Goal: Check status: Check status

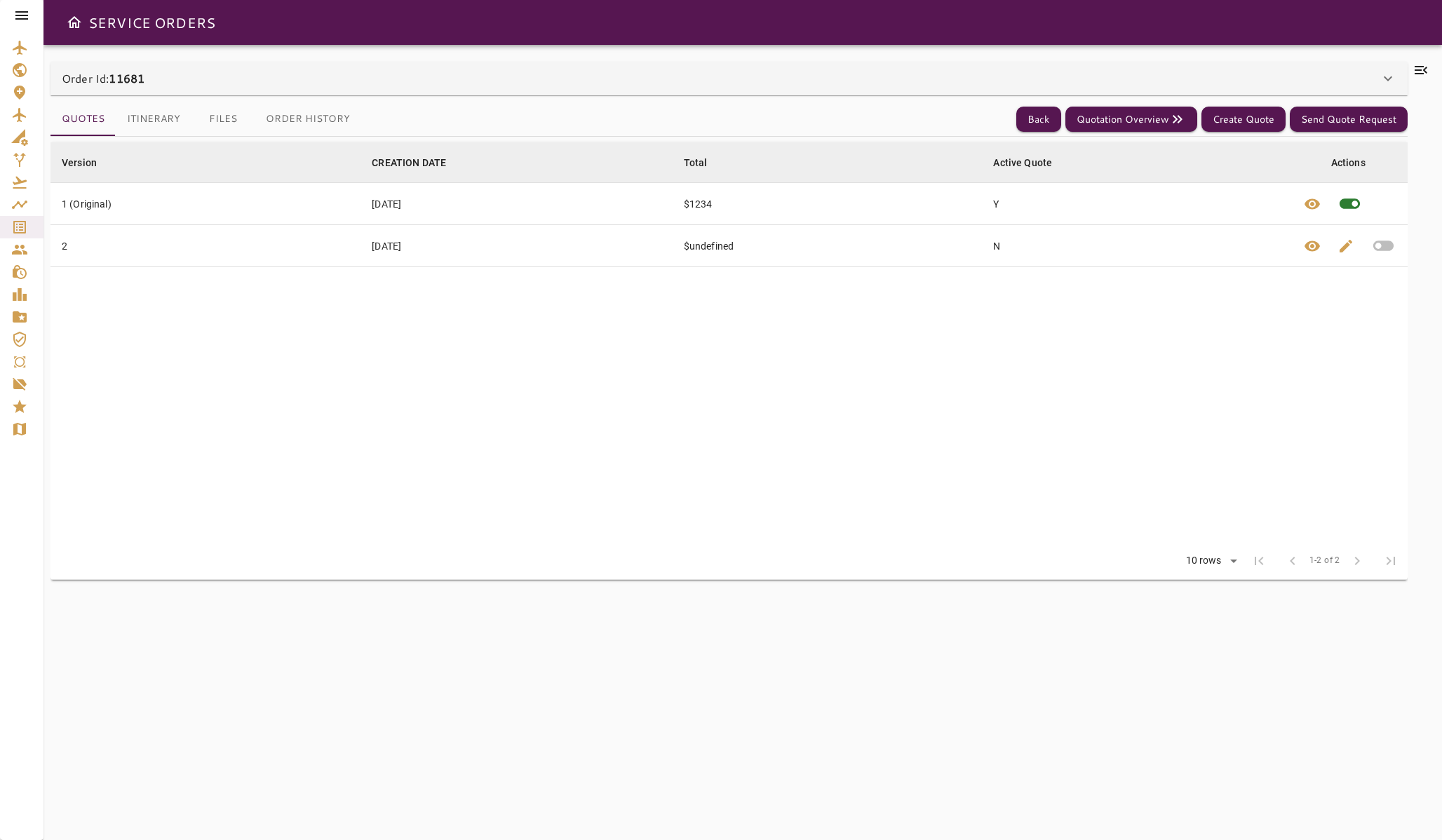
click at [141, 124] on button "Itinerary" at bounding box center [154, 119] width 76 height 34
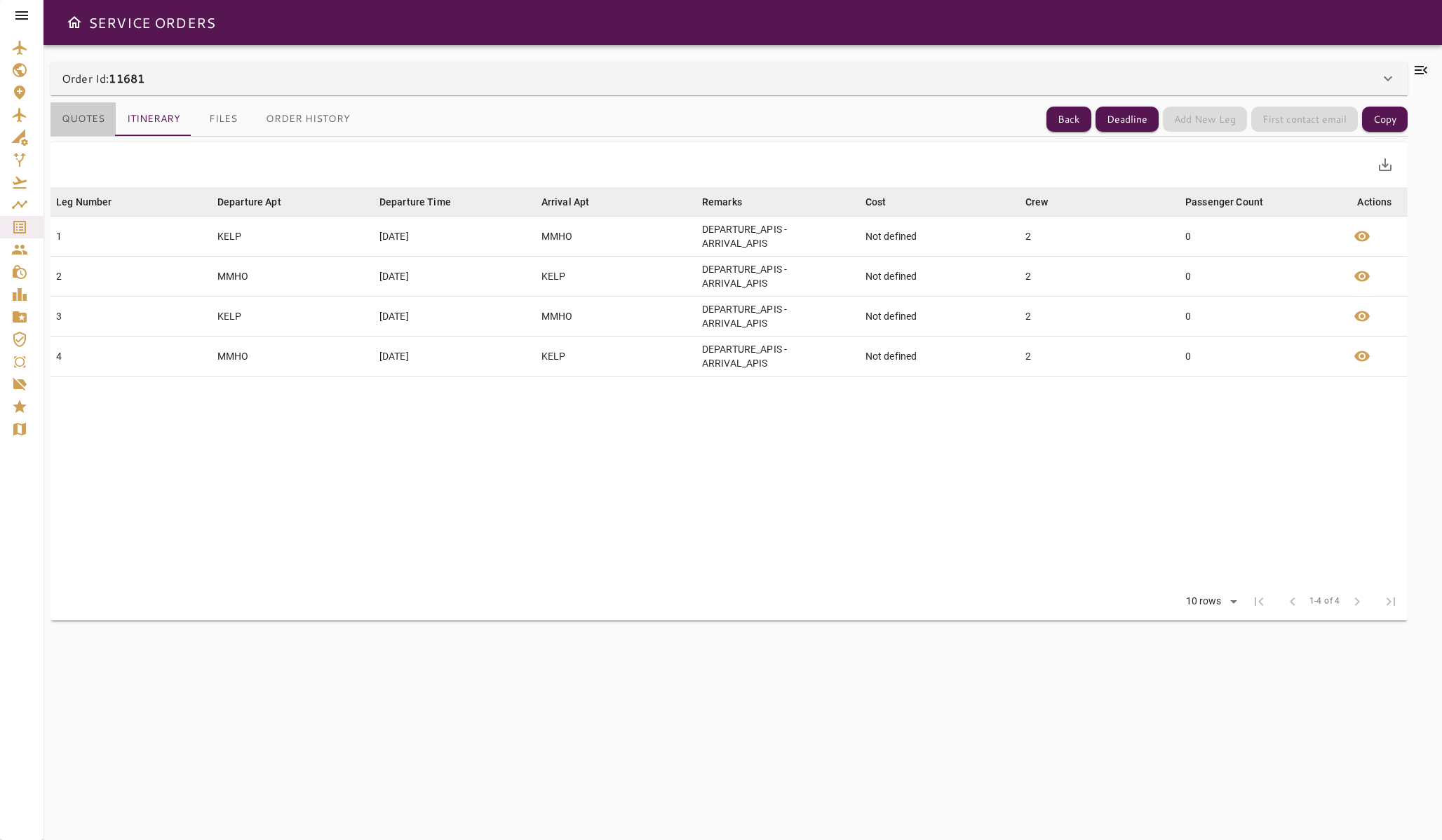
click at [91, 122] on button "Quotes" at bounding box center [83, 119] width 65 height 34
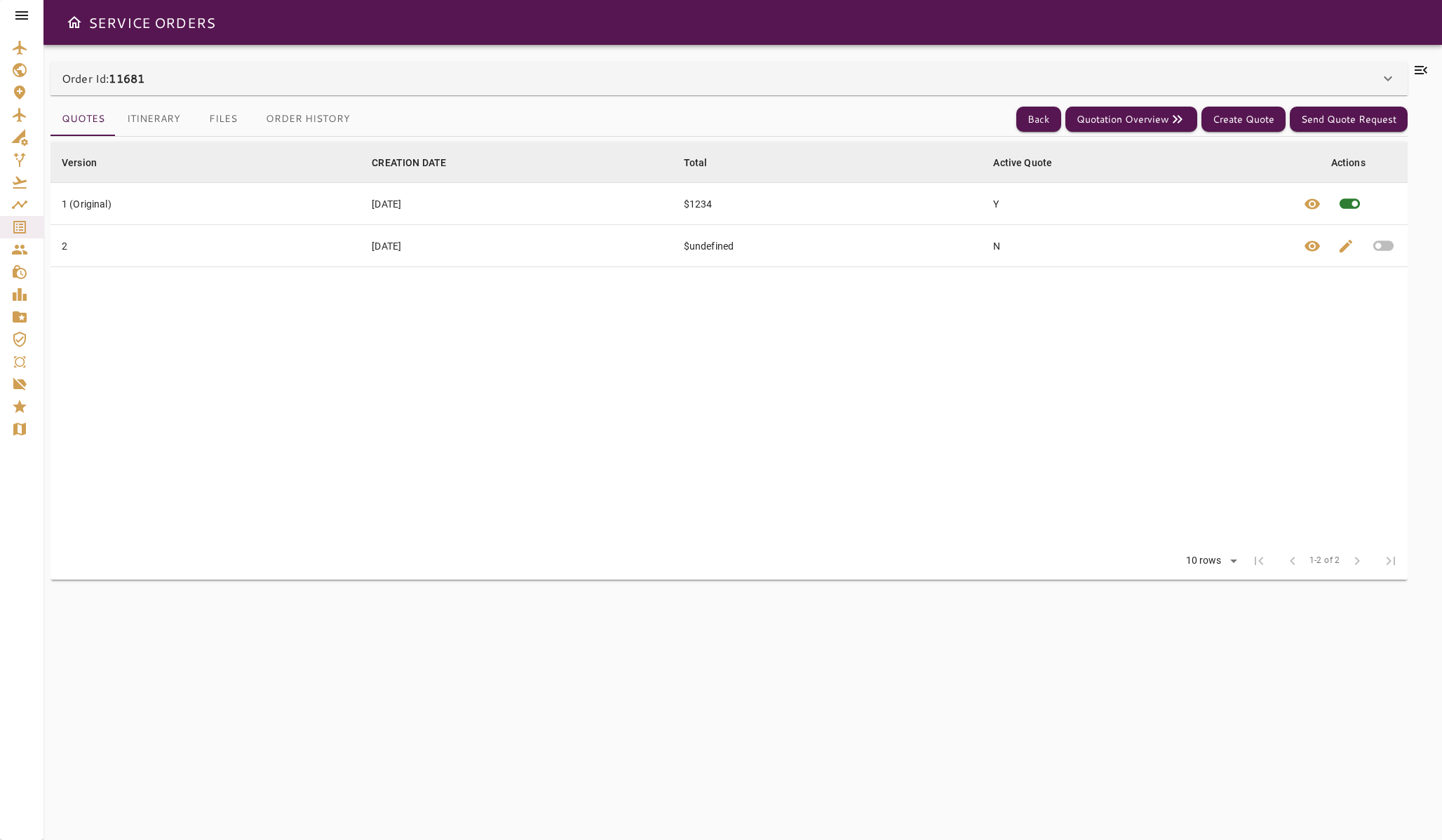
click at [1384, 250] on icon "button" at bounding box center [1384, 246] width 25 height 25
click at [157, 111] on button "Itinerary" at bounding box center [154, 119] width 76 height 34
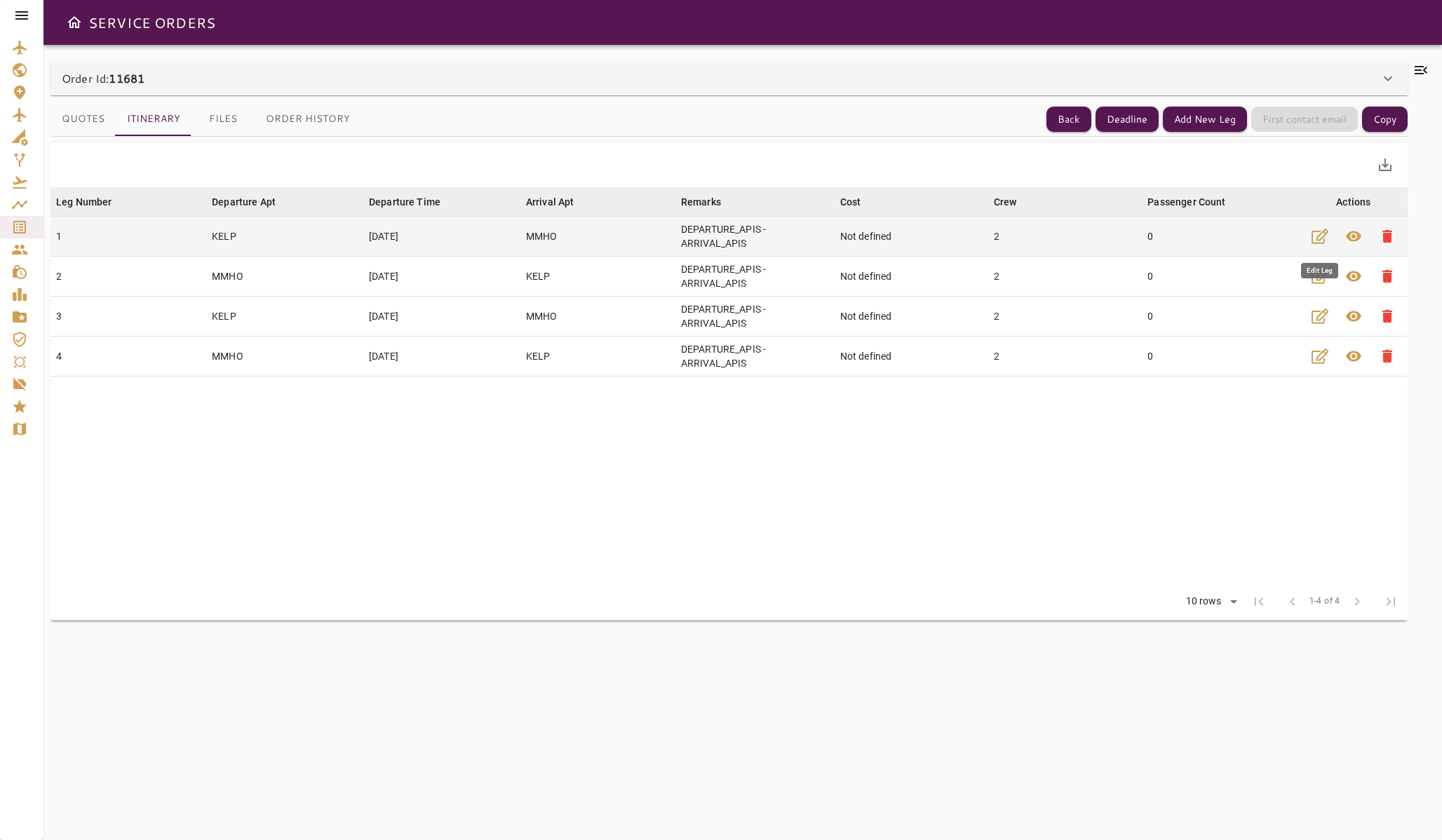
click at [1321, 237] on icon "button" at bounding box center [1320, 236] width 17 height 15
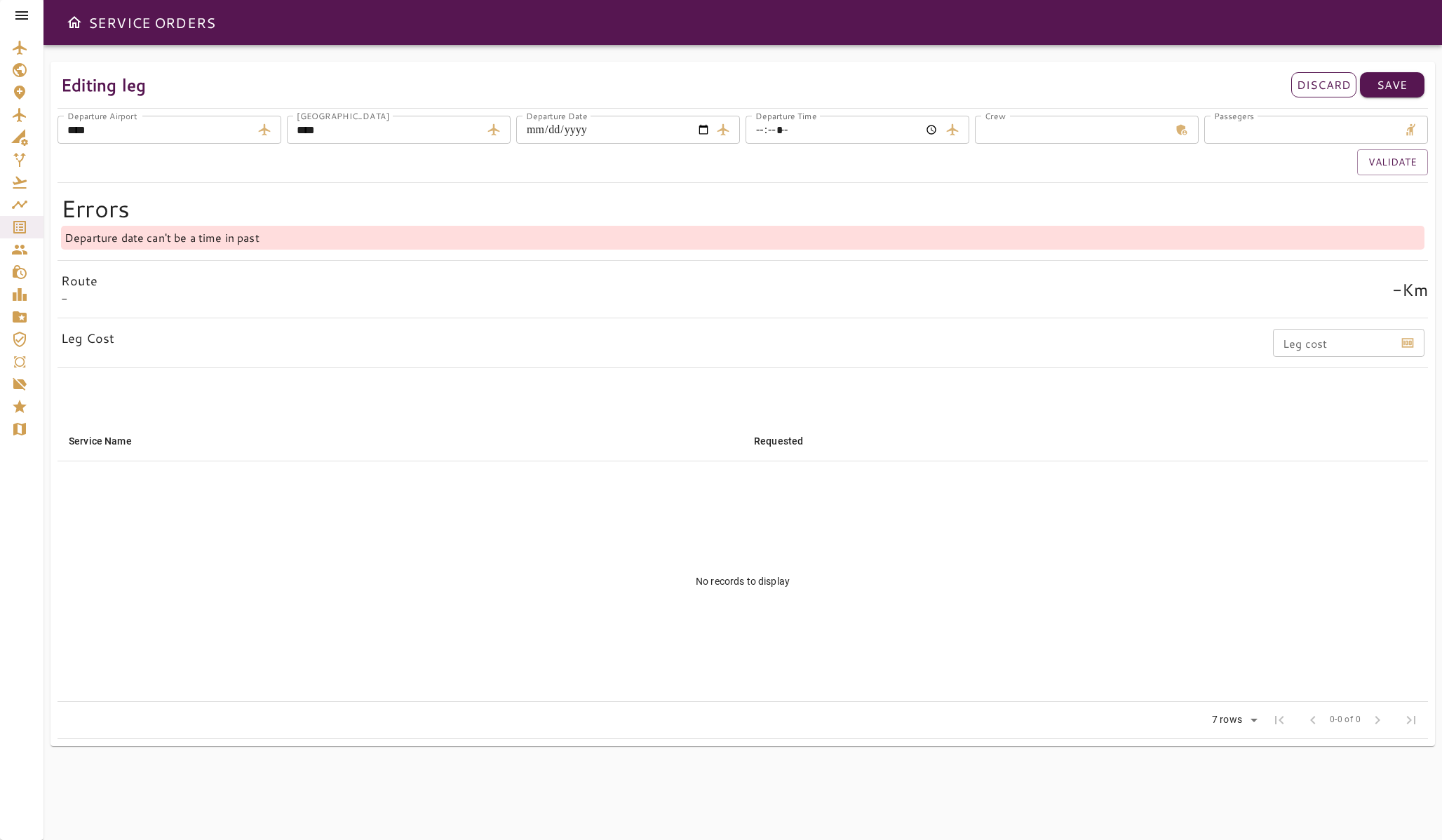
click at [1319, 82] on p "Discard" at bounding box center [1324, 84] width 54 height 17
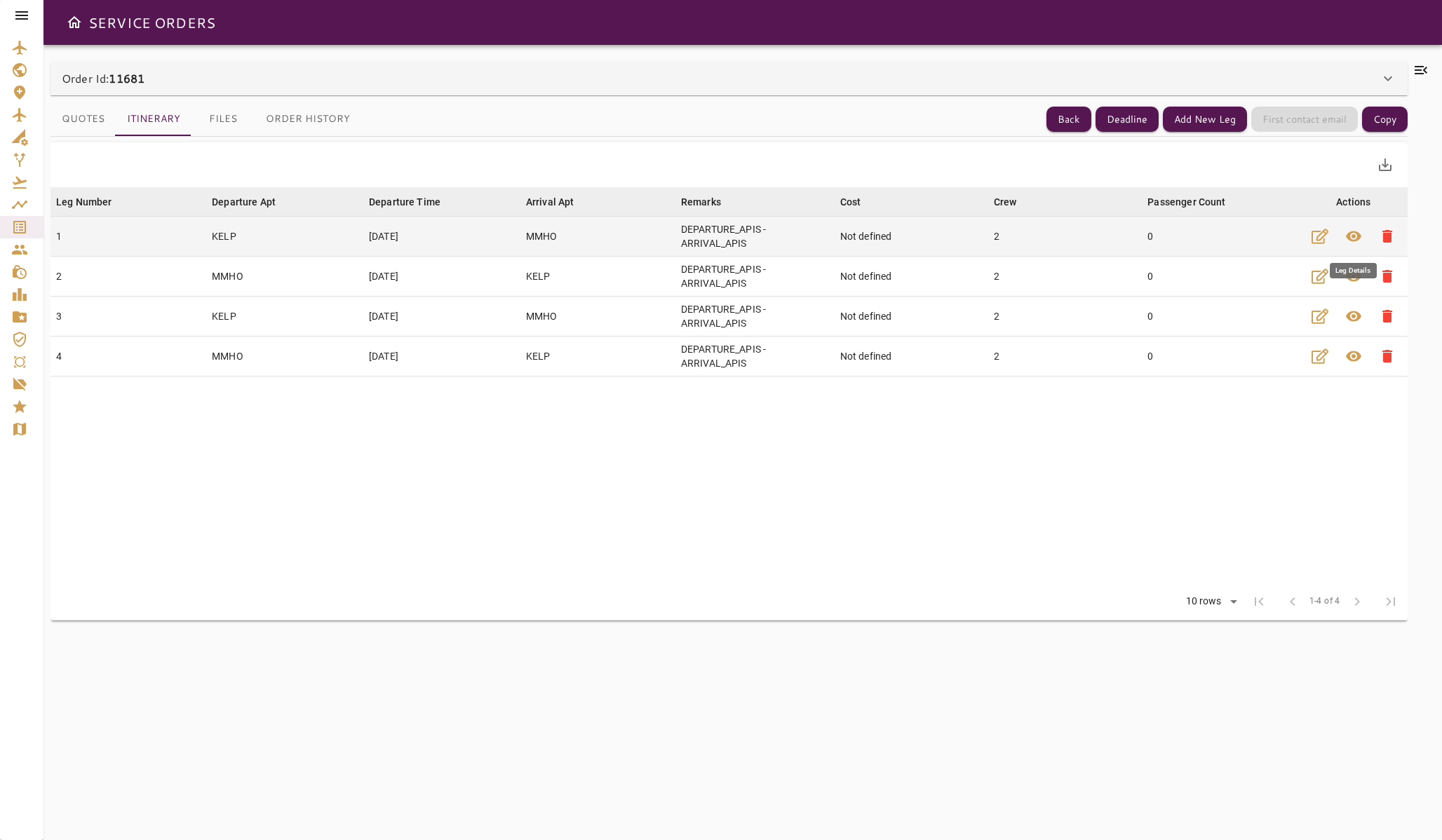
click at [1351, 236] on span "visibility" at bounding box center [1354, 236] width 17 height 17
